Goal: Obtain resource: Obtain resource

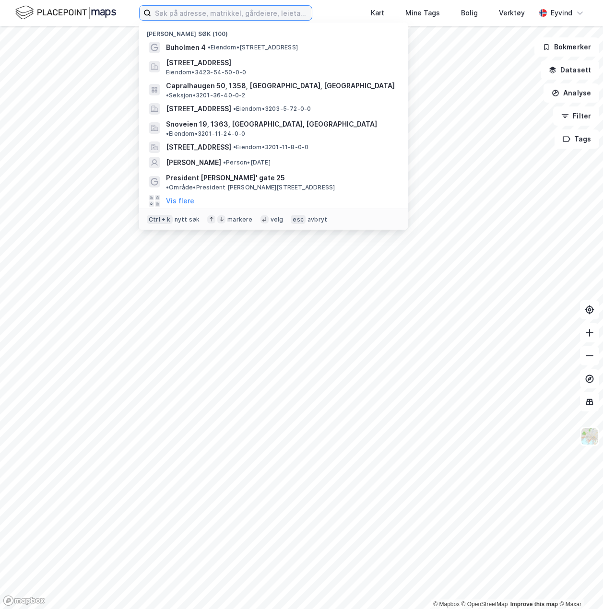
click at [188, 7] on input at bounding box center [231, 13] width 161 height 14
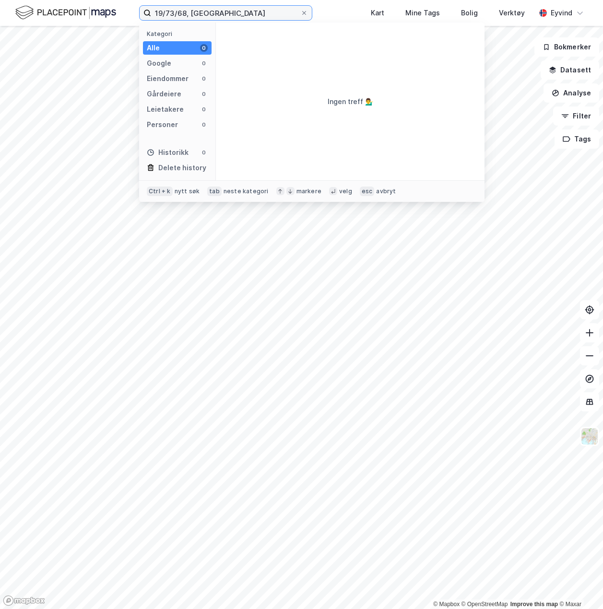
drag, startPoint x: 217, startPoint y: 14, endPoint x: 196, endPoint y: 14, distance: 20.6
click at [196, 14] on input "19/73/68, [GEOGRAPHIC_DATA]" at bounding box center [225, 13] width 149 height 14
click at [184, 13] on input "19/73/68, [GEOGRAPHIC_DATA]" at bounding box center [225, 13] width 149 height 14
type input "19/73, [GEOGRAPHIC_DATA]"
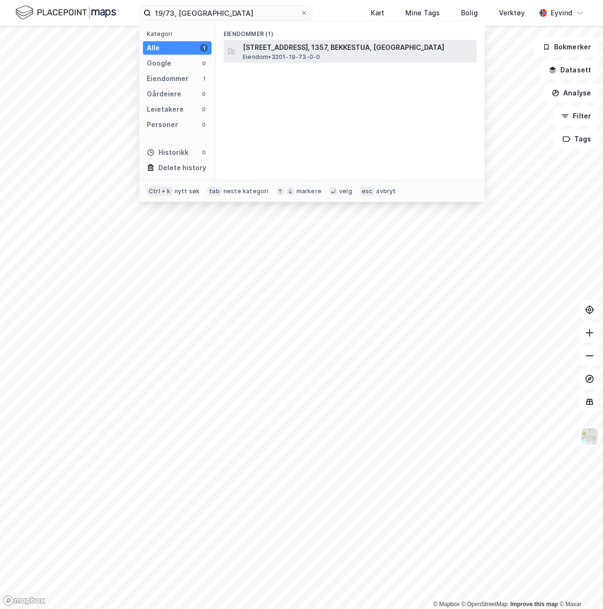
click at [273, 49] on span "[STREET_ADDRESS], 1357, BEKKESTUA, [GEOGRAPHIC_DATA]" at bounding box center [358, 48] width 230 height 12
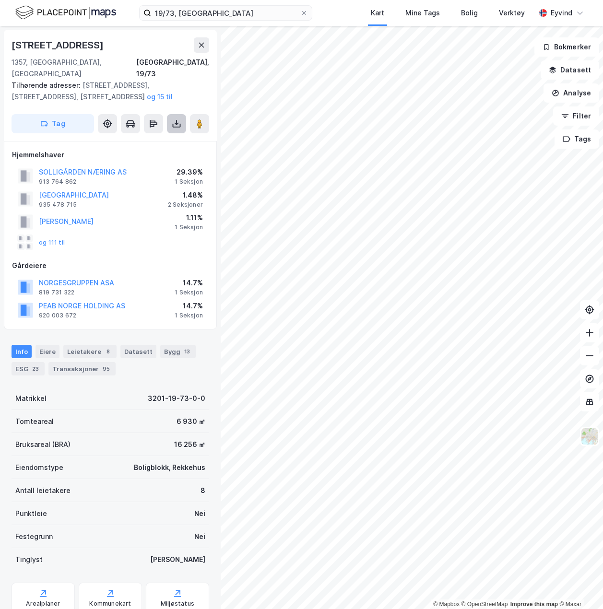
click at [174, 119] on icon at bounding box center [177, 124] width 10 height 10
click at [151, 139] on div "Last ned grunnbok" at bounding box center [129, 143] width 56 height 8
click at [42, 345] on div "Eiere" at bounding box center [47, 351] width 24 height 13
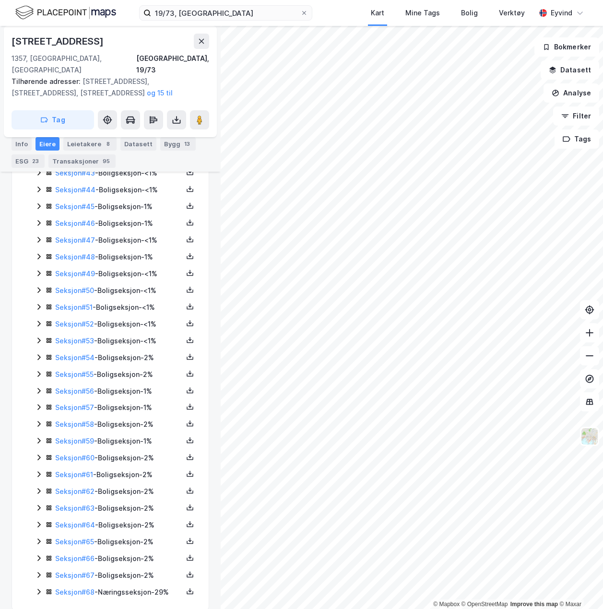
scroll to position [982, 0]
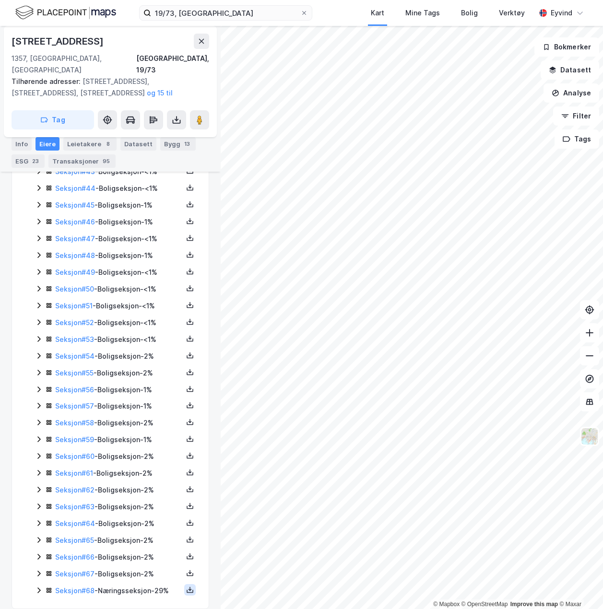
click at [189, 587] on icon at bounding box center [189, 589] width 1 height 4
click at [151, 550] on div "Grunnbok" at bounding box center [137, 560] width 84 height 23
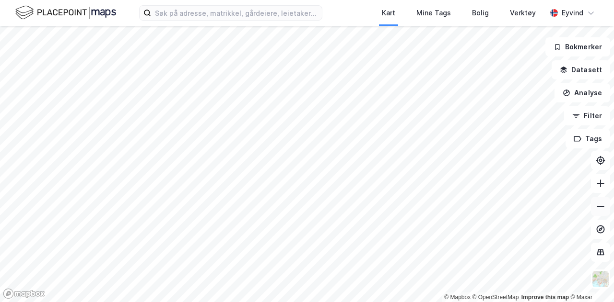
click at [602, 209] on icon at bounding box center [600, 207] width 10 height 10
click at [598, 185] on icon at bounding box center [600, 184] width 10 height 10
